Goal: Check status: Check status

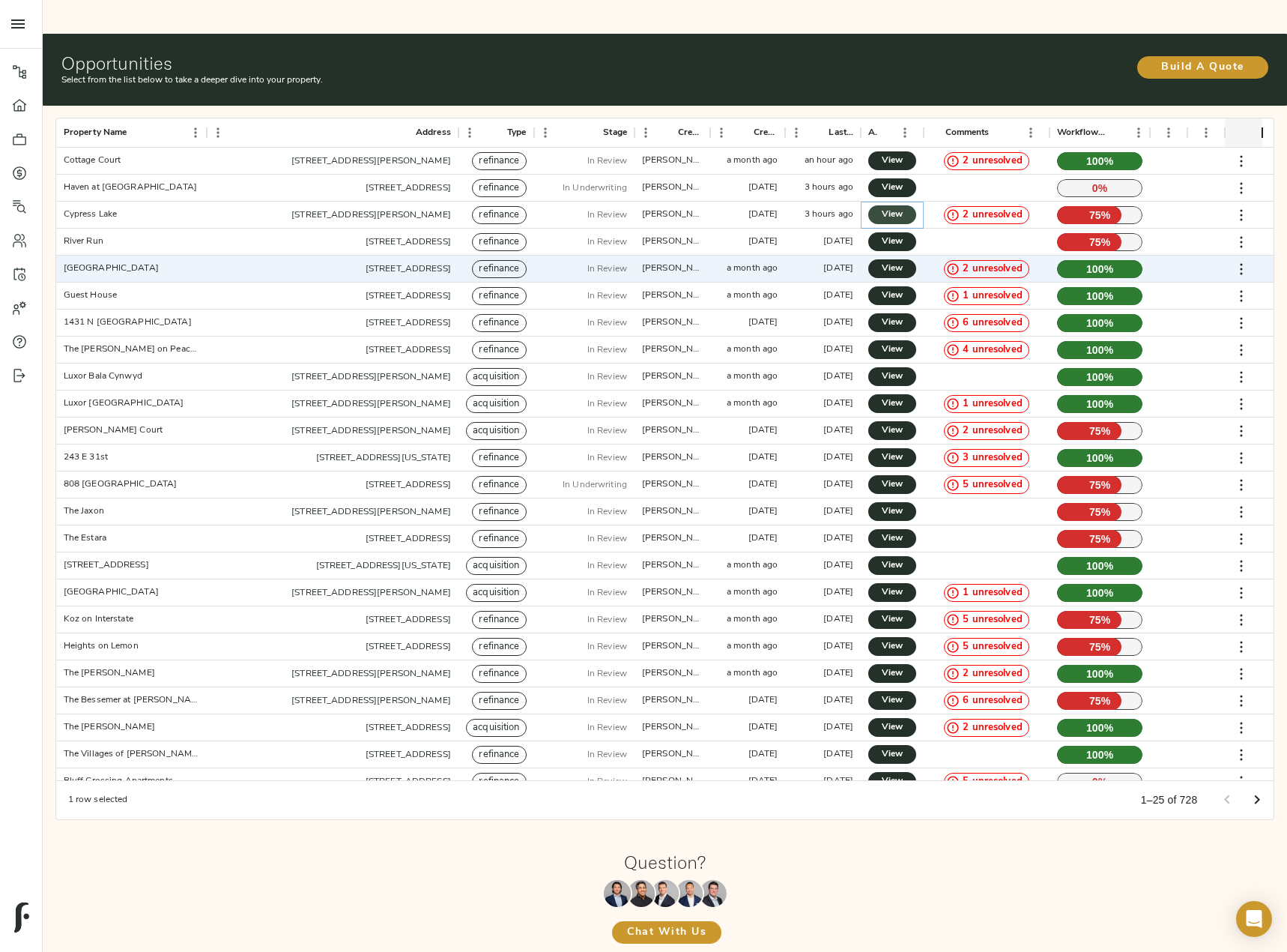
click at [892, 207] on span "View" at bounding box center [892, 214] width 18 height 16
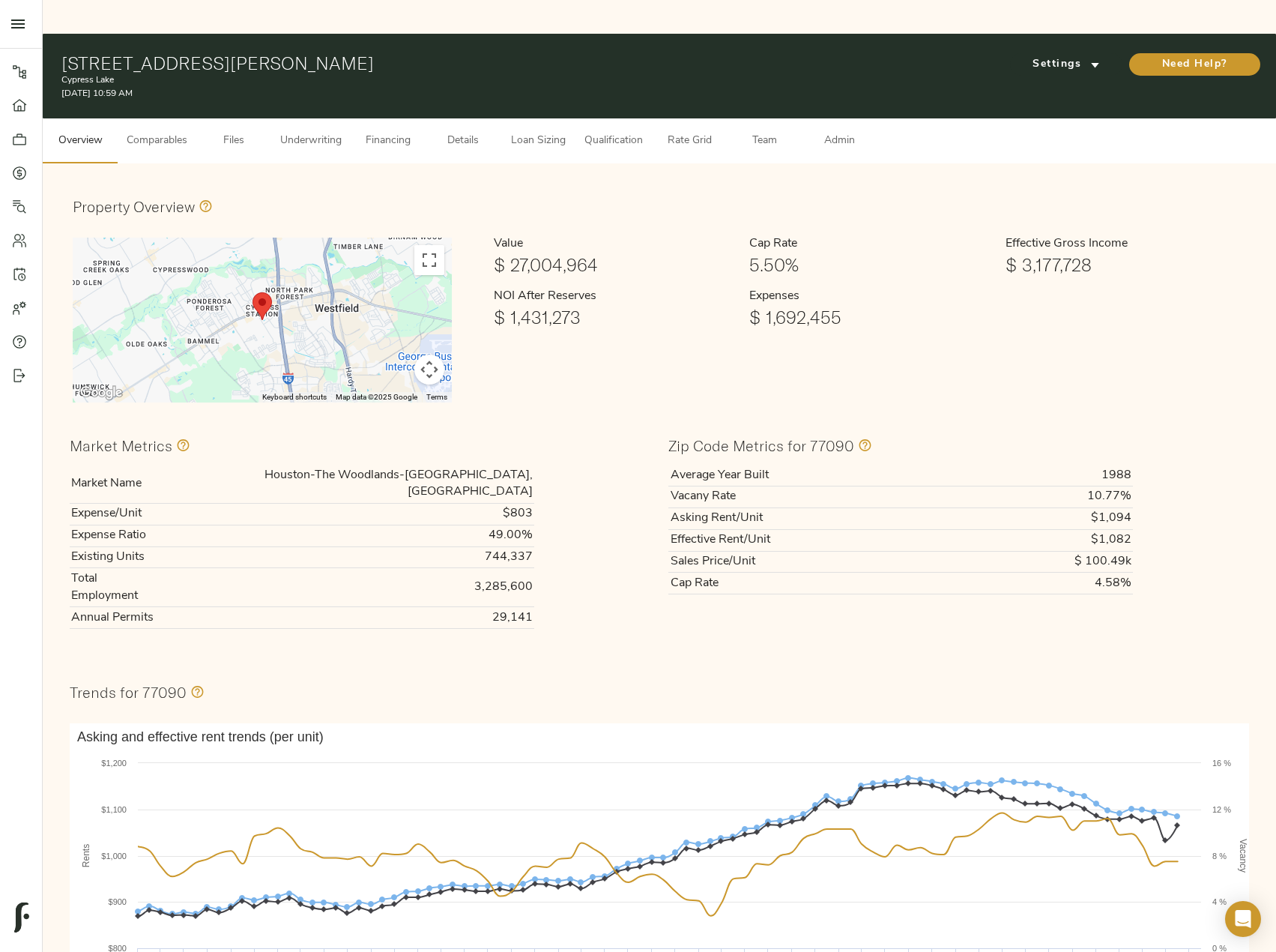
click at [319, 132] on span "Underwriting" at bounding box center [311, 141] width 62 height 18
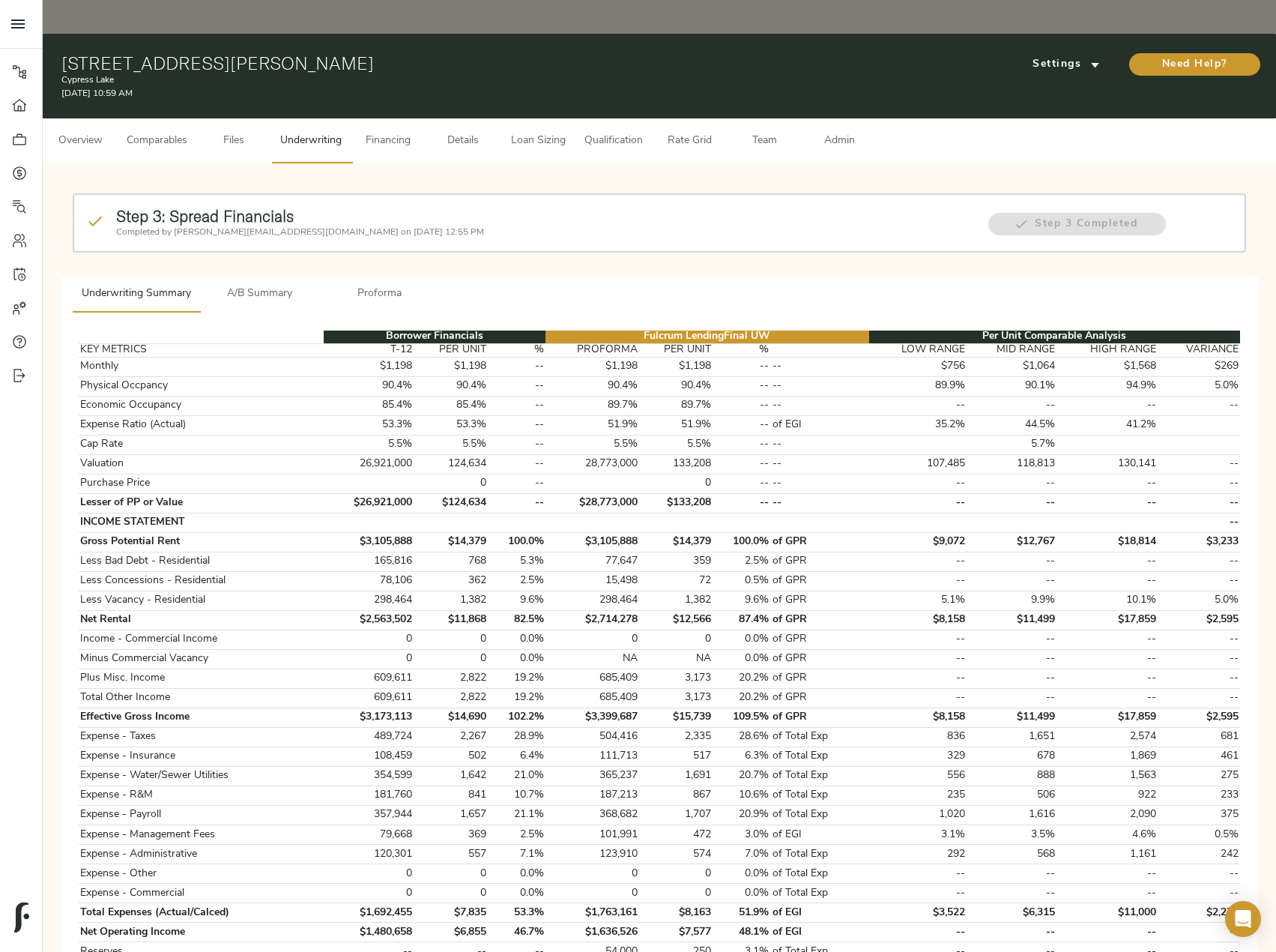
click at [243, 284] on span "A/B Summary" at bounding box center [259, 294] width 102 height 18
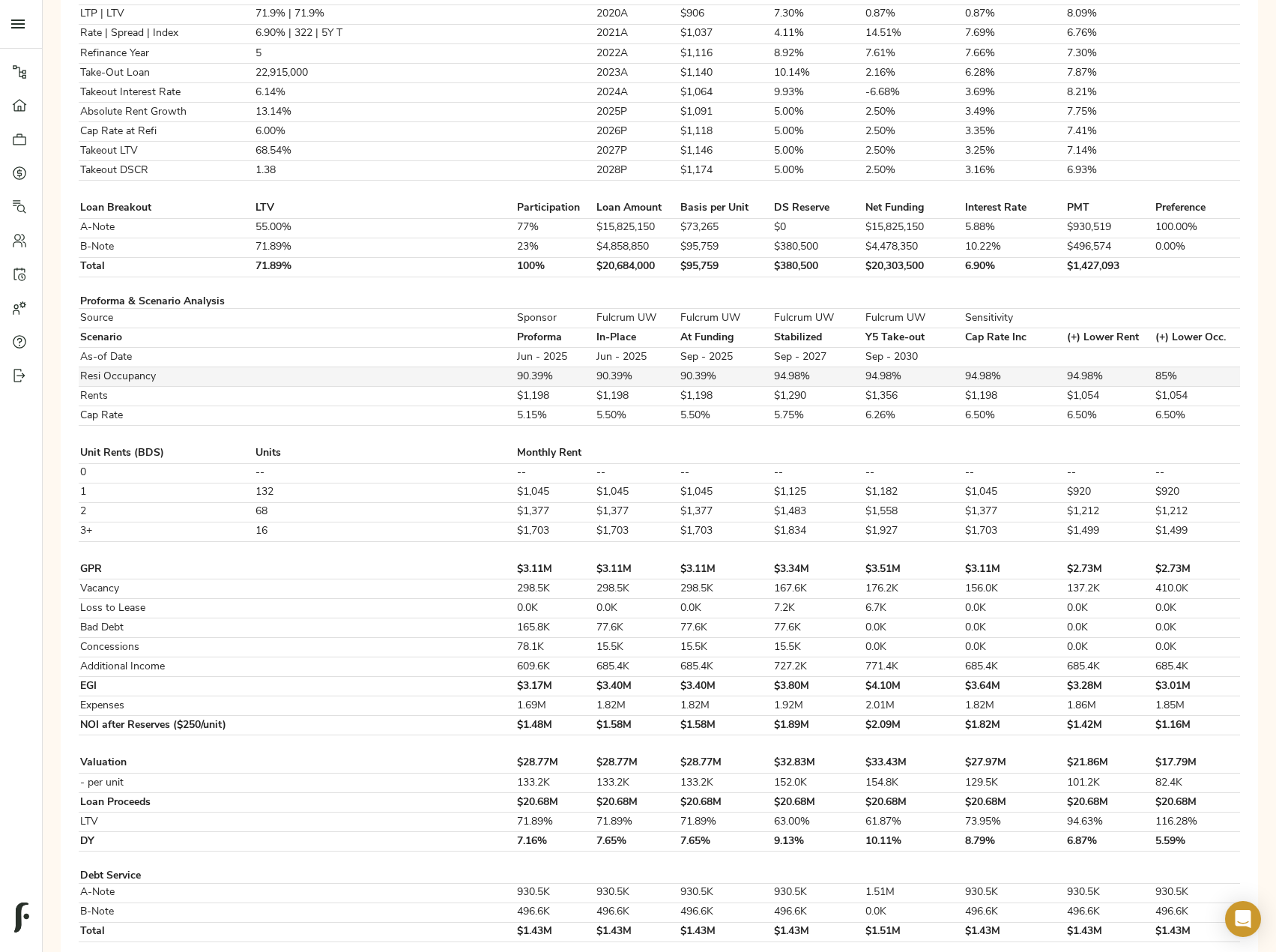
scroll to position [674, 0]
